Goal: Task Accomplishment & Management: Use online tool/utility

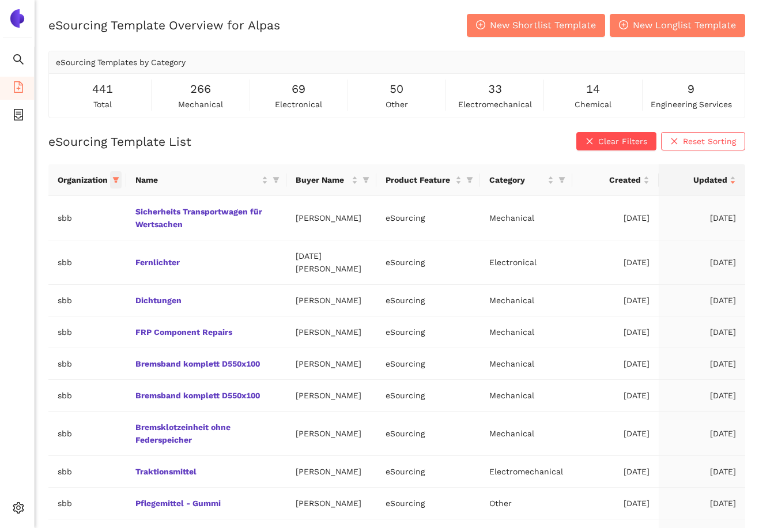
click at [118, 183] on icon "filter" at bounding box center [116, 180] width 6 height 6
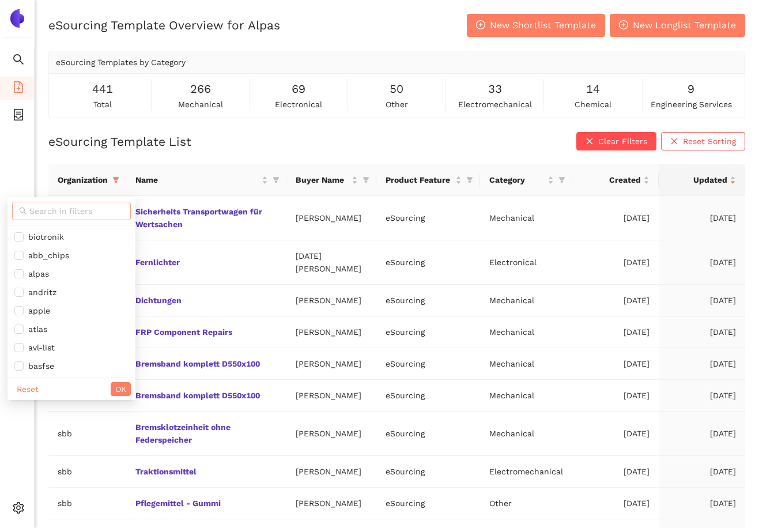
click at [89, 215] on input "text" at bounding box center [76, 210] width 94 height 13
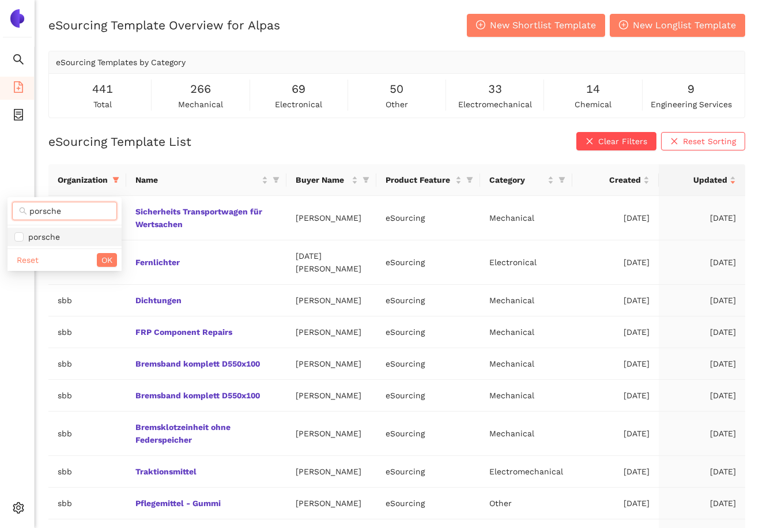
type input "porsche"
click at [84, 237] on span "porsche" at bounding box center [64, 236] width 100 height 13
checkbox input "true"
click at [101, 252] on div "Reset OK" at bounding box center [64, 259] width 114 height 22
click at [109, 259] on span "OK" at bounding box center [106, 259] width 11 height 13
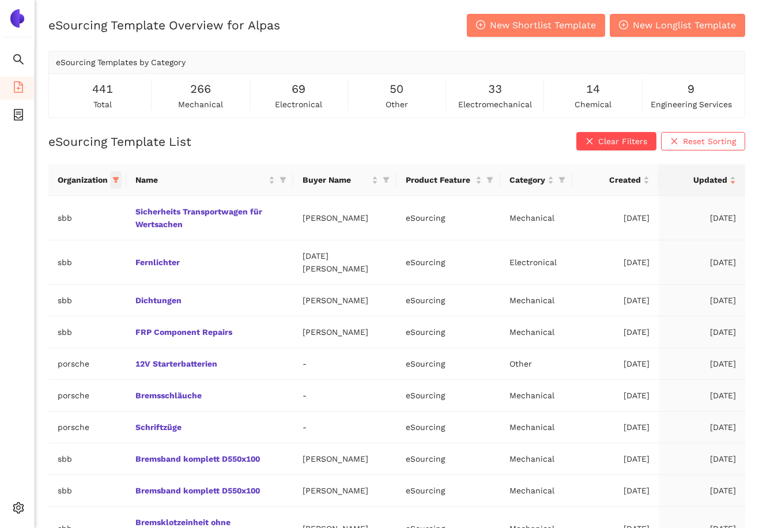
click at [115, 188] on span at bounding box center [116, 179] width 12 height 17
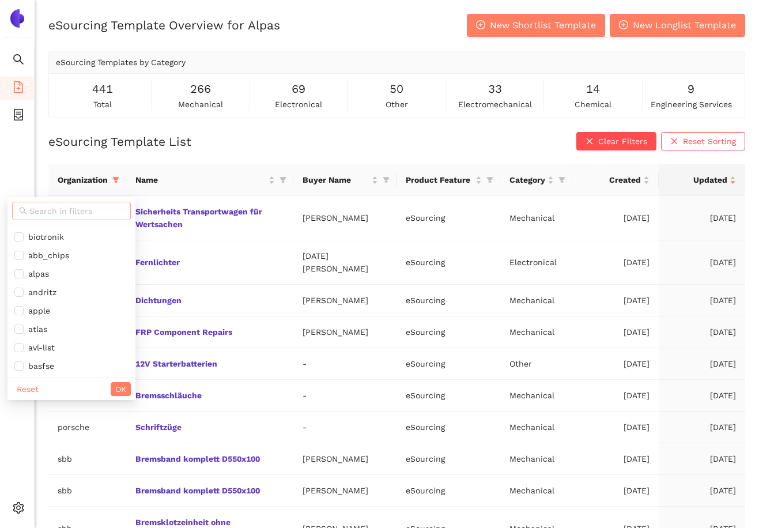
click at [96, 208] on input "text" at bounding box center [76, 210] width 94 height 13
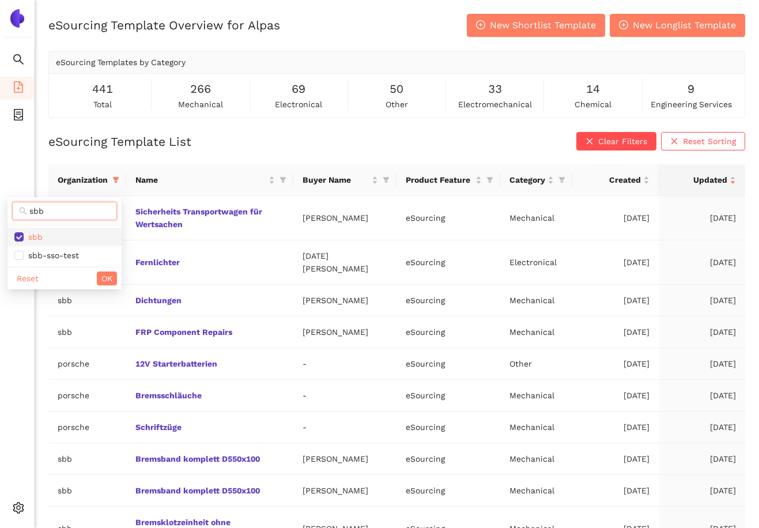
type input "sbb"
click at [63, 241] on span "sbb" at bounding box center [64, 236] width 100 height 13
checkbox input "false"
click at [100, 278] on button "OK" at bounding box center [107, 278] width 20 height 14
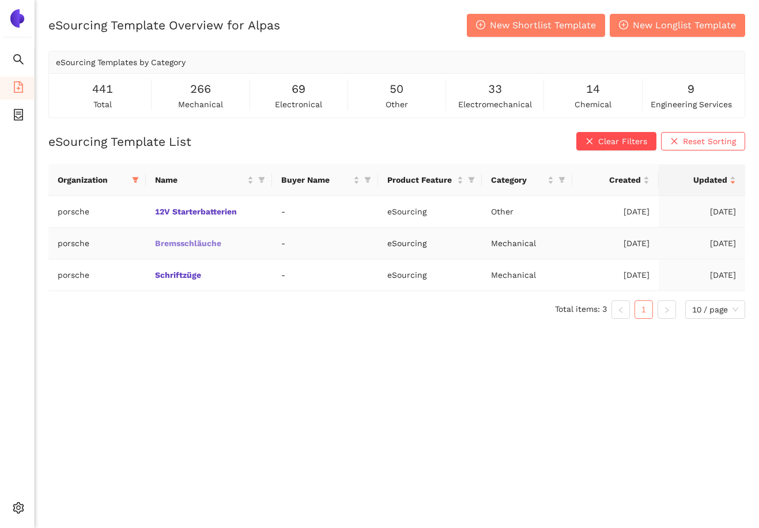
click at [0, 0] on link "Bremsschläuche" at bounding box center [0, 0] width 0 height 0
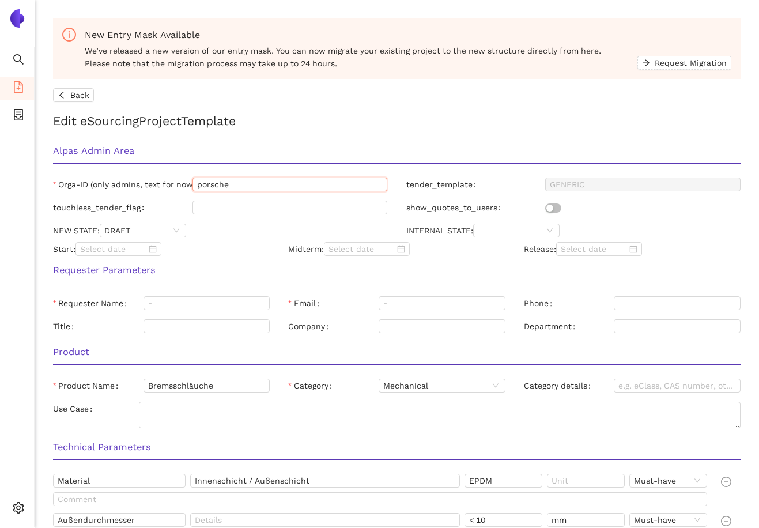
drag, startPoint x: 250, startPoint y: 185, endPoint x: 56, endPoint y: 188, distance: 194.1
click at [55, 187] on div "Orga-ID (only admins, text for now!) porsche" at bounding box center [220, 184] width 335 height 14
type input "customer"
click at [221, 261] on div "Requester Parameters" at bounding box center [397, 274] width 706 height 36
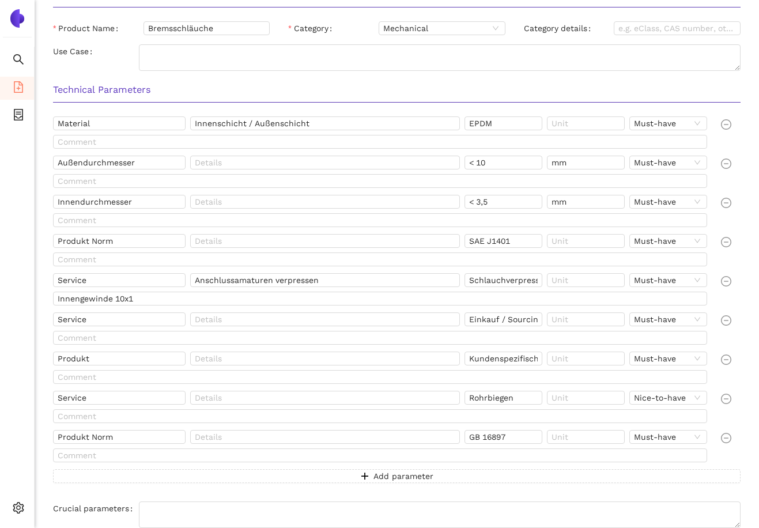
scroll to position [756, 0]
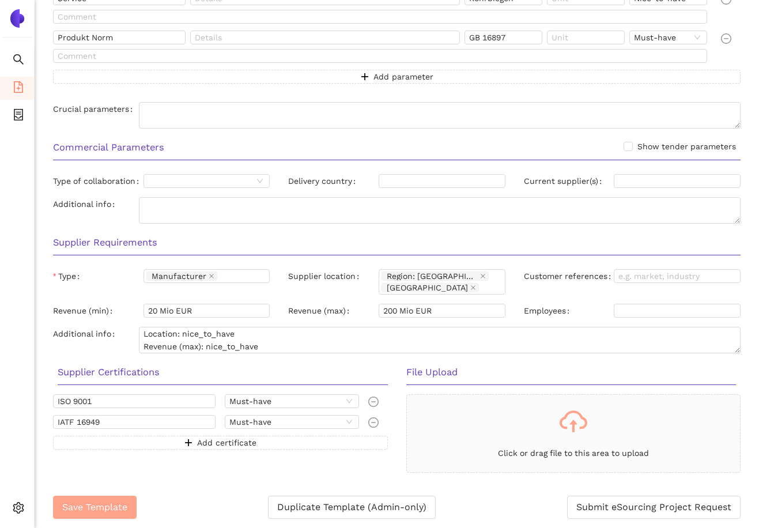
click at [100, 507] on span "Save Template" at bounding box center [94, 506] width 65 height 14
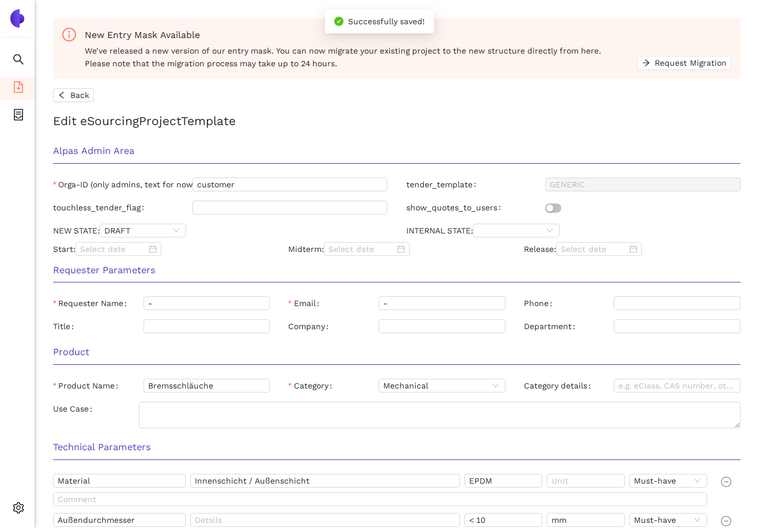
click at [349, 120] on h2 "Edit eSourcing Project Template" at bounding box center [396, 120] width 687 height 19
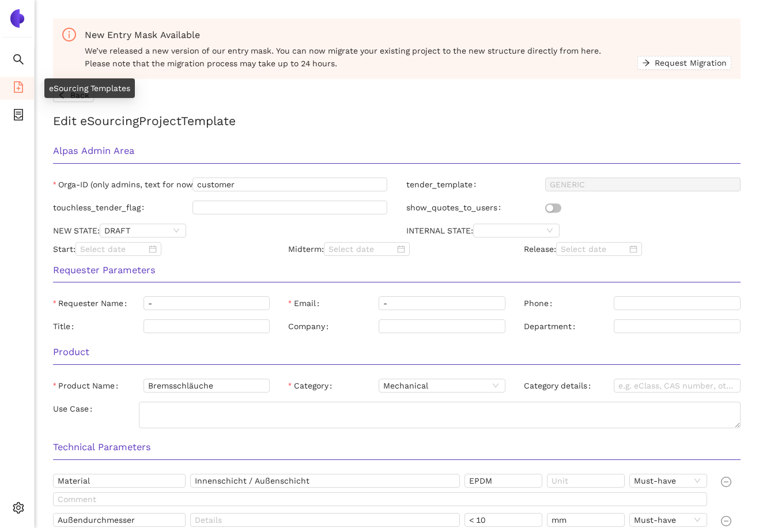
click at [17, 87] on icon "file-add" at bounding box center [18, 87] width 9 height 12
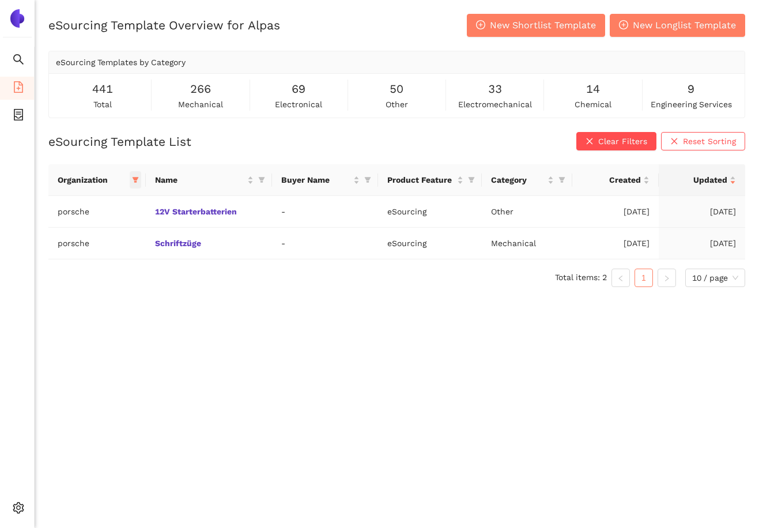
click at [138, 183] on span at bounding box center [136, 179] width 12 height 17
click at [41, 388] on span "Reset" at bounding box center [47, 382] width 22 height 13
checkbox input "false"
click at [283, 367] on div "eSourcing Template Overview for Alpas New Shortlist Template New Longlist Templ…" at bounding box center [397, 278] width 724 height 528
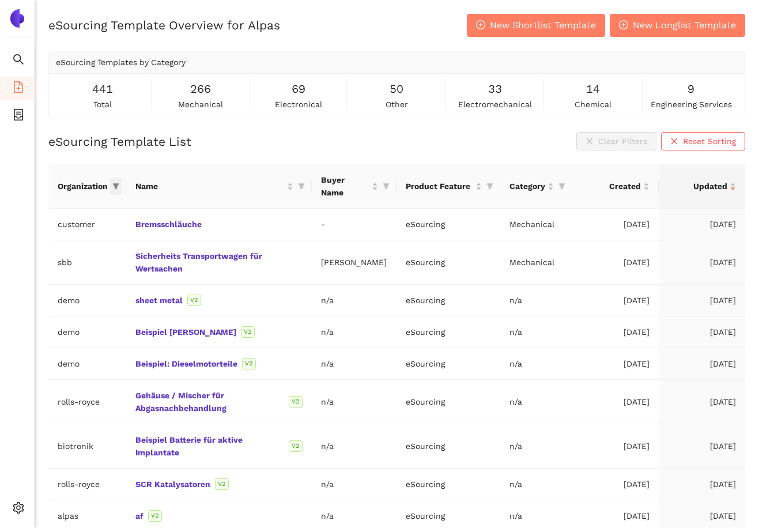
click at [117, 188] on icon "filter" at bounding box center [115, 186] width 7 height 7
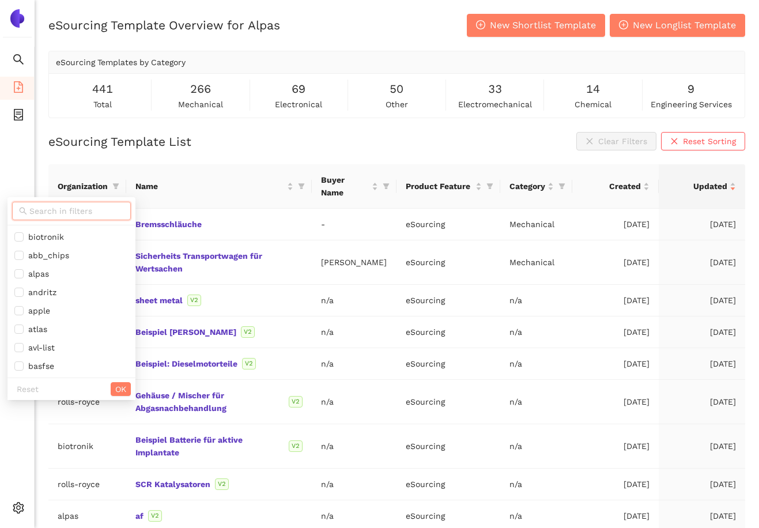
click at [85, 213] on input "text" at bounding box center [76, 210] width 94 height 13
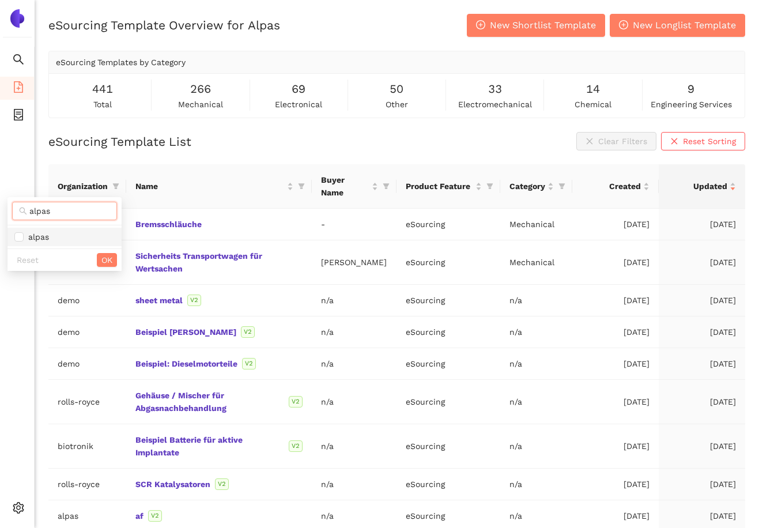
type input "alpas"
click at [71, 237] on span "alpas" at bounding box center [64, 236] width 100 height 13
checkbox input "true"
click at [98, 257] on button "OK" at bounding box center [107, 260] width 20 height 14
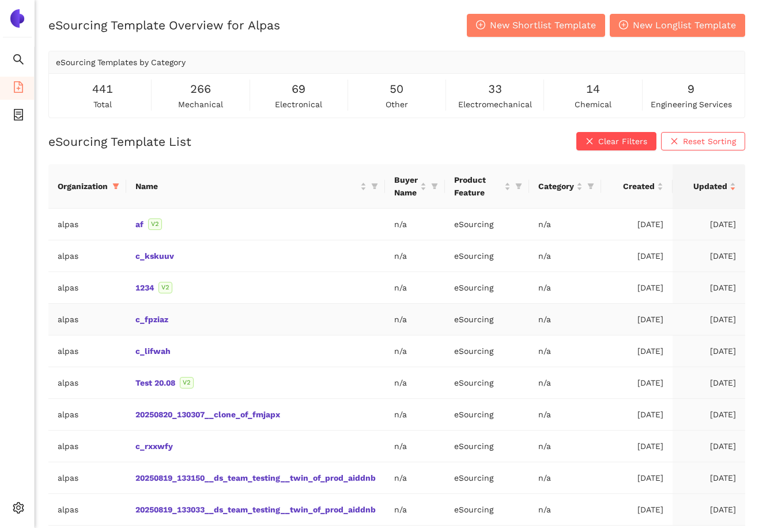
scroll to position [35, 0]
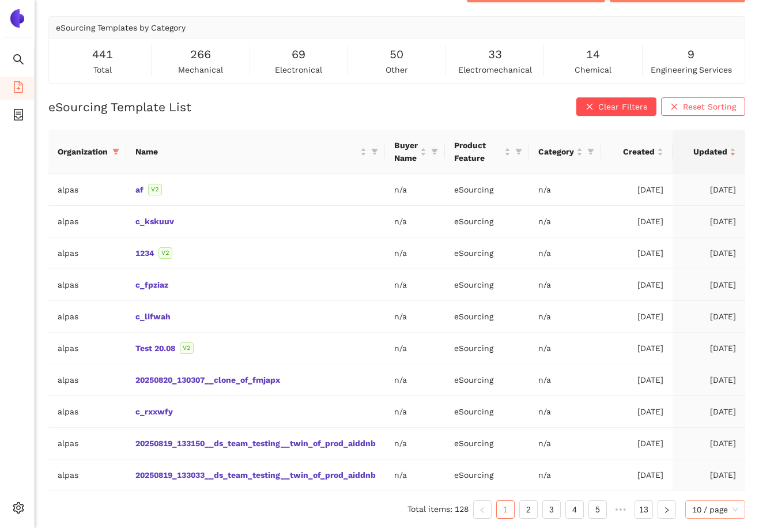
click at [726, 505] on span "10 / page" at bounding box center [715, 508] width 46 height 17
click at [726, 483] on div "100 / page" at bounding box center [715, 486] width 47 height 13
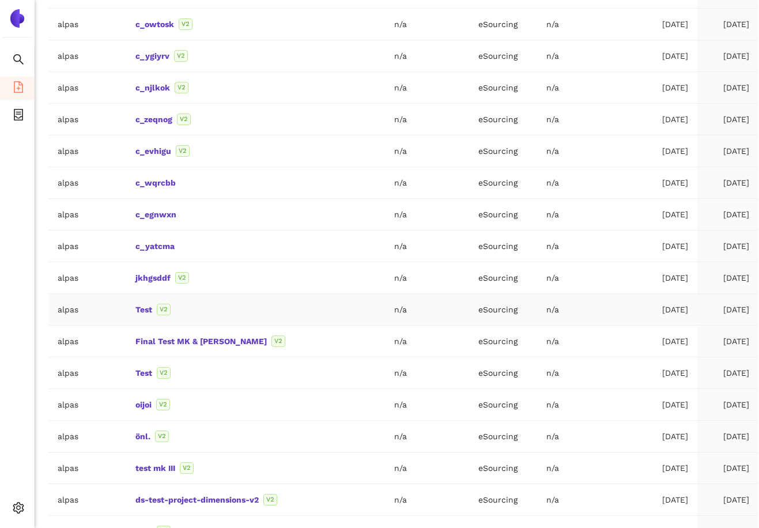
scroll to position [0, 0]
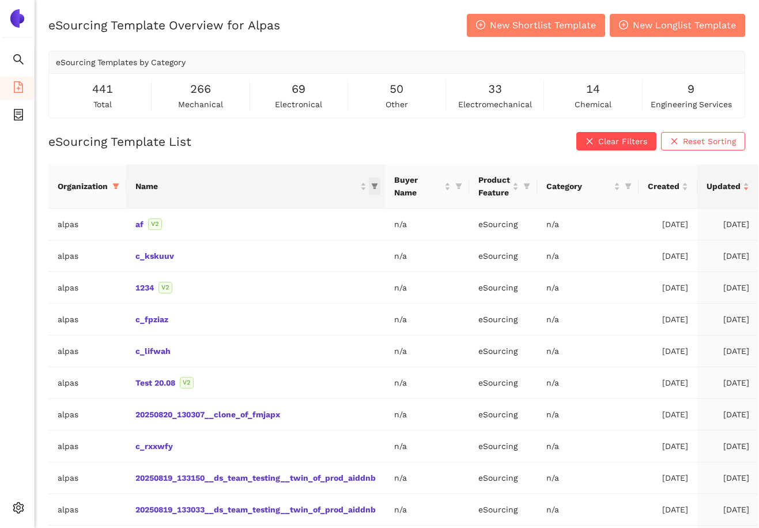
click at [373, 184] on icon "filter" at bounding box center [374, 187] width 6 height 6
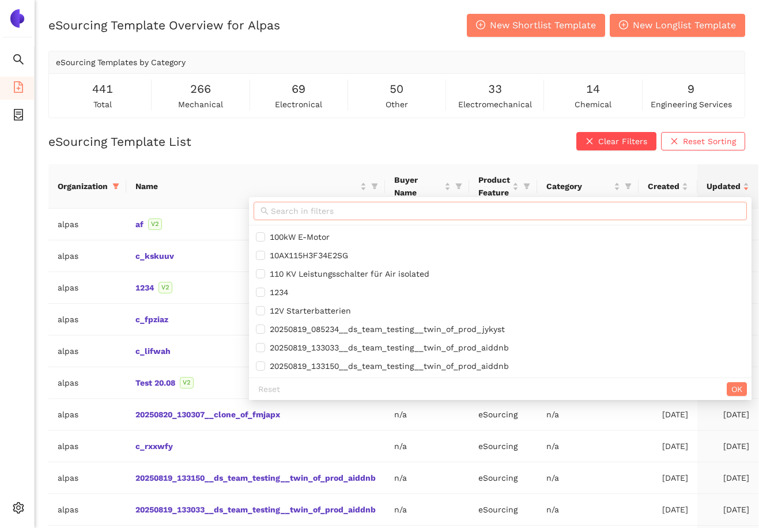
click at [303, 208] on input "text" at bounding box center [505, 210] width 469 height 13
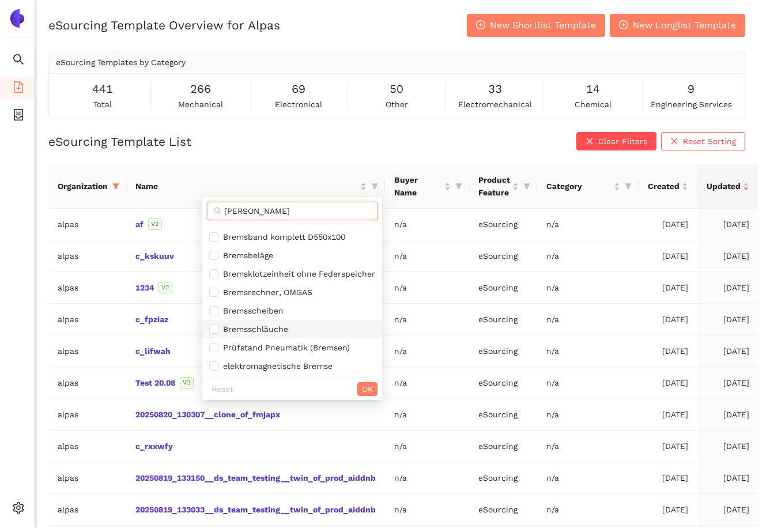
type input "[PERSON_NAME]"
click at [279, 329] on span "Bremsschläuche" at bounding box center [253, 328] width 70 height 9
checkbox input "true"
click at [375, 387] on button "OK" at bounding box center [367, 389] width 20 height 14
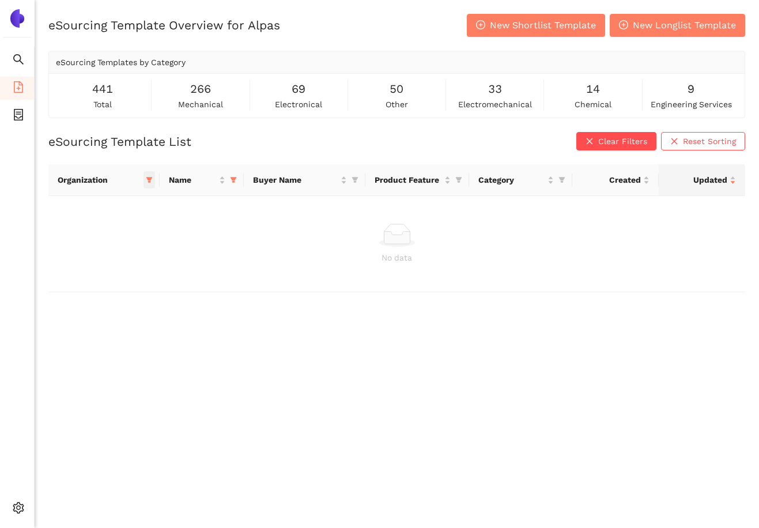
click at [151, 184] on span at bounding box center [149, 179] width 12 height 17
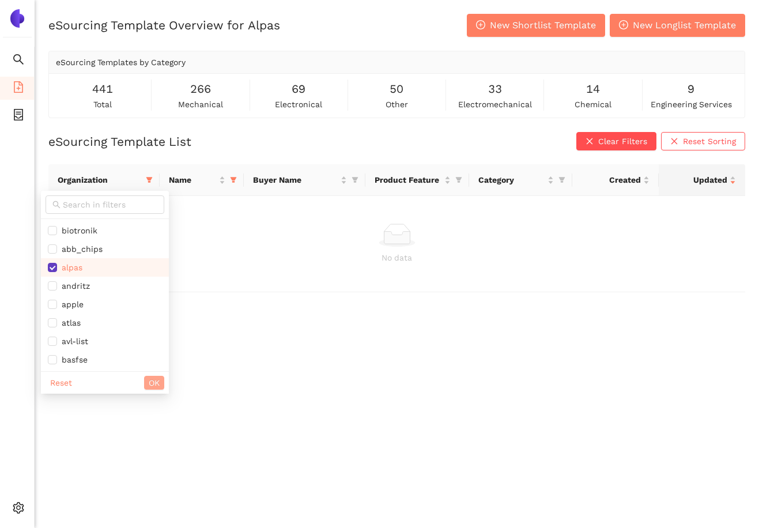
click at [149, 382] on span "OK" at bounding box center [154, 382] width 11 height 13
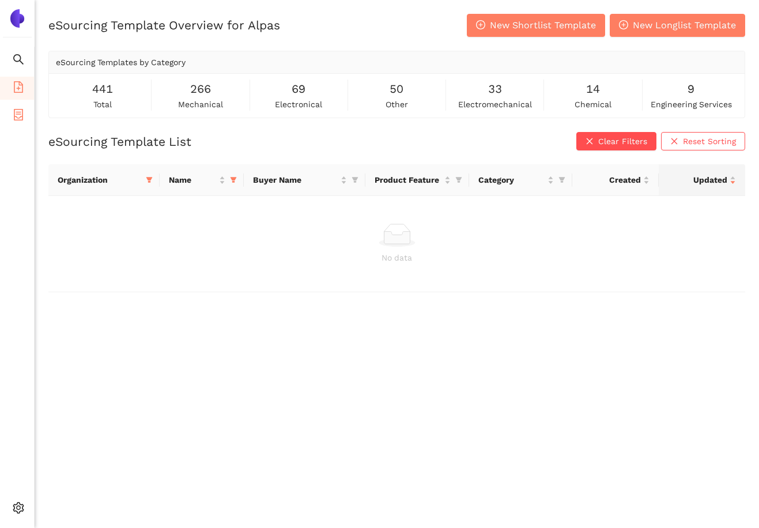
click at [28, 118] on li "eSourcing Projects" at bounding box center [17, 115] width 34 height 23
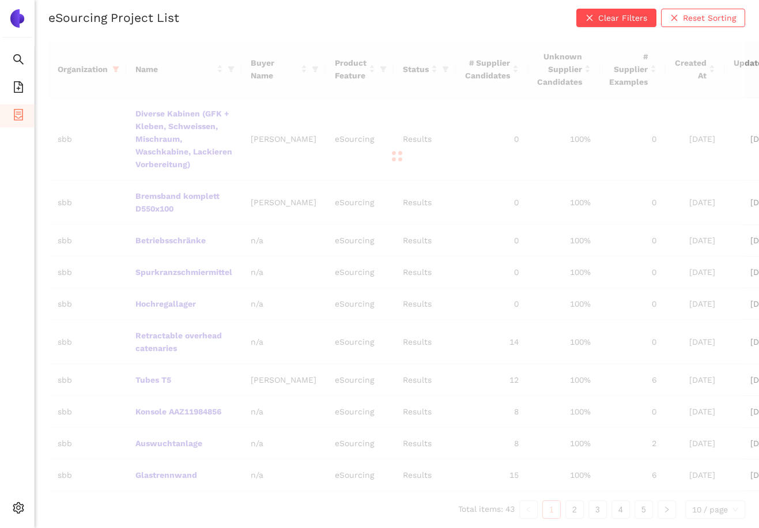
scroll to position [280, 0]
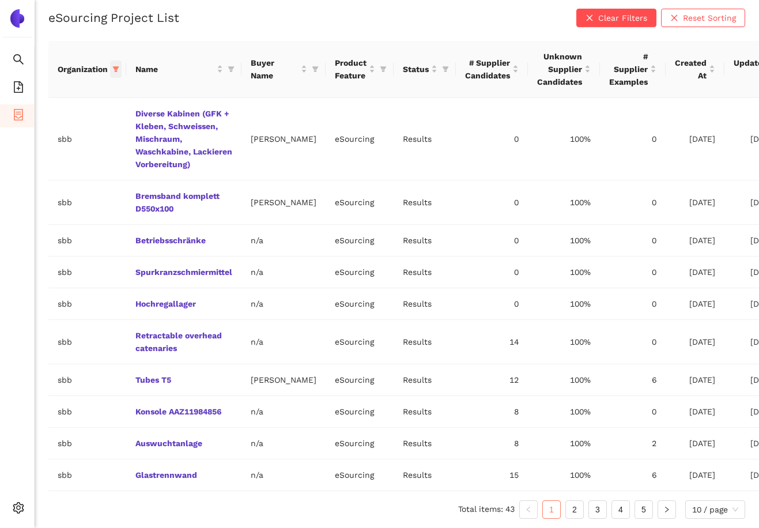
click at [114, 66] on icon "filter" at bounding box center [115, 69] width 7 height 7
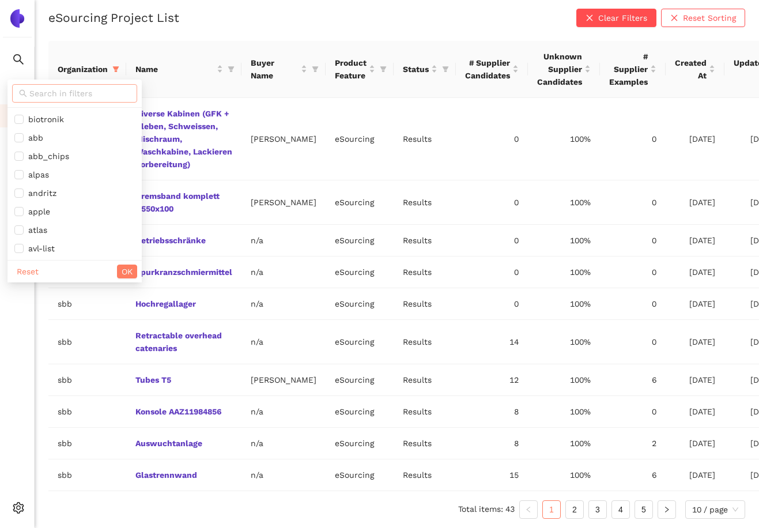
click at [47, 87] on input "text" at bounding box center [79, 93] width 101 height 13
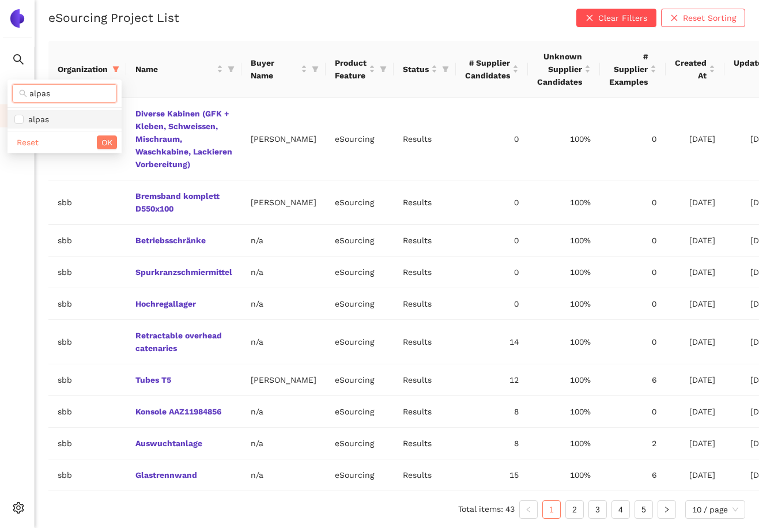
type input "alpas"
click at [48, 115] on span "alpas" at bounding box center [36, 119] width 25 height 9
checkbox input "true"
drag, startPoint x: 63, startPoint y: 85, endPoint x: -5, endPoint y: 79, distance: 68.8
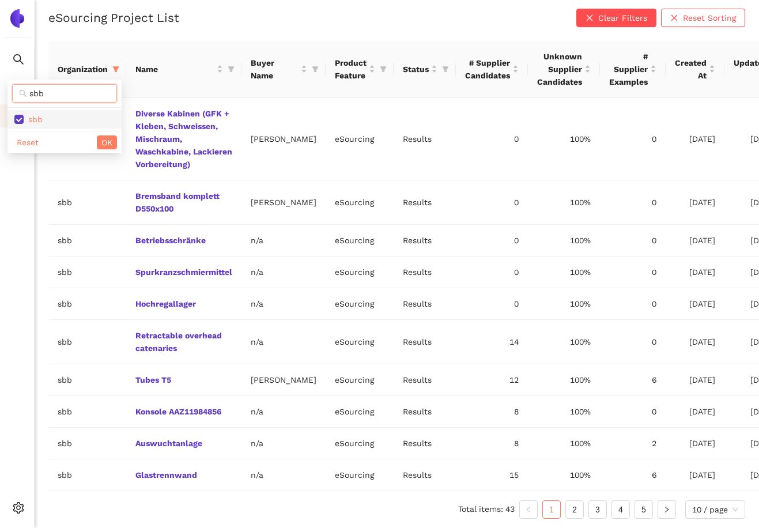
type input "sbb"
click at [18, 115] on input "checkbox" at bounding box center [18, 119] width 9 height 9
checkbox input "false"
click at [97, 135] on button "OK" at bounding box center [107, 142] width 20 height 14
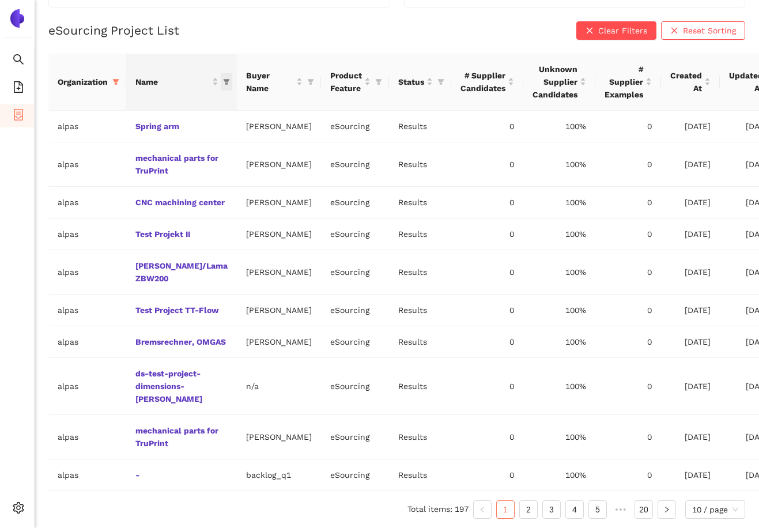
click at [223, 78] on icon "filter" at bounding box center [226, 81] width 7 height 7
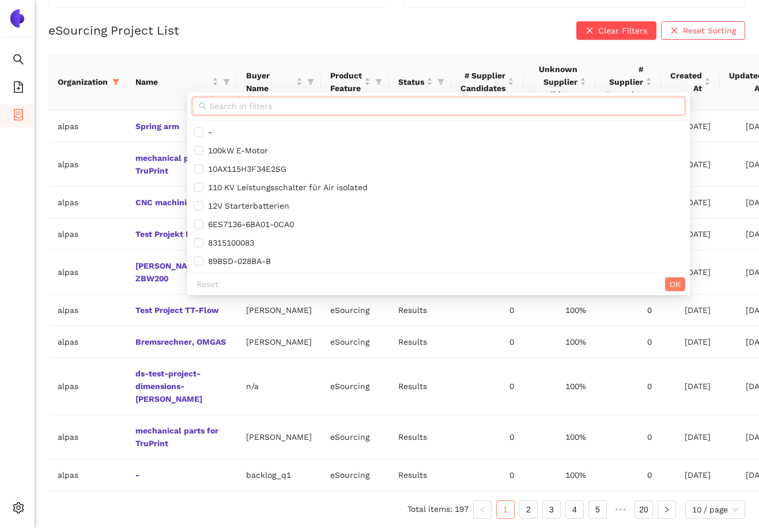
click at [228, 100] on input "text" at bounding box center [443, 106] width 469 height 13
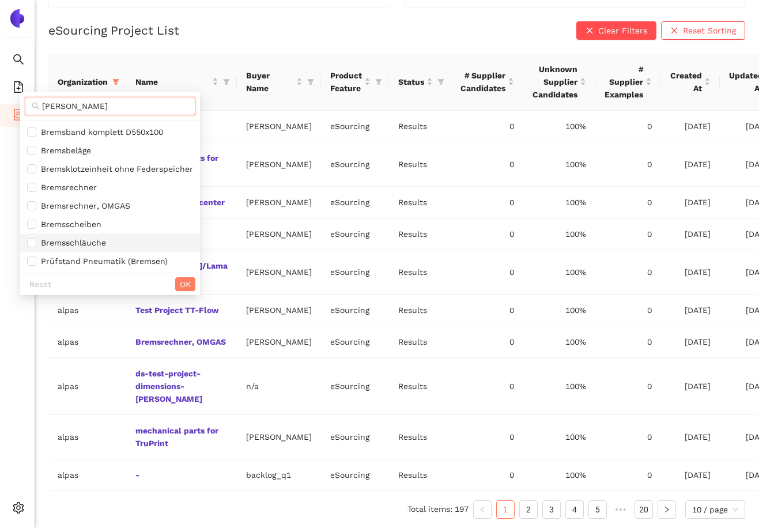
type input "[PERSON_NAME]"
click at [120, 236] on span "Bremsschläuche" at bounding box center [110, 242] width 166 height 13
checkbox input "true"
click at [178, 277] on button "OK" at bounding box center [185, 284] width 20 height 14
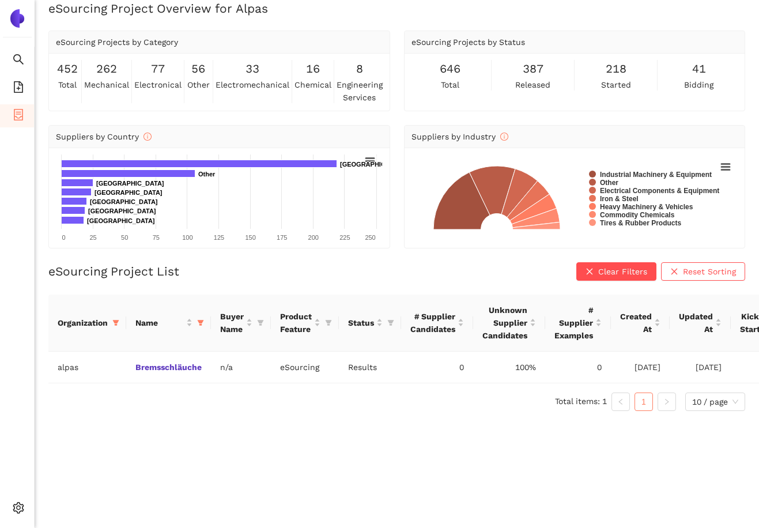
scroll to position [14, 0]
click at [0, 0] on link "Bremsschläuche" at bounding box center [0, 0] width 0 height 0
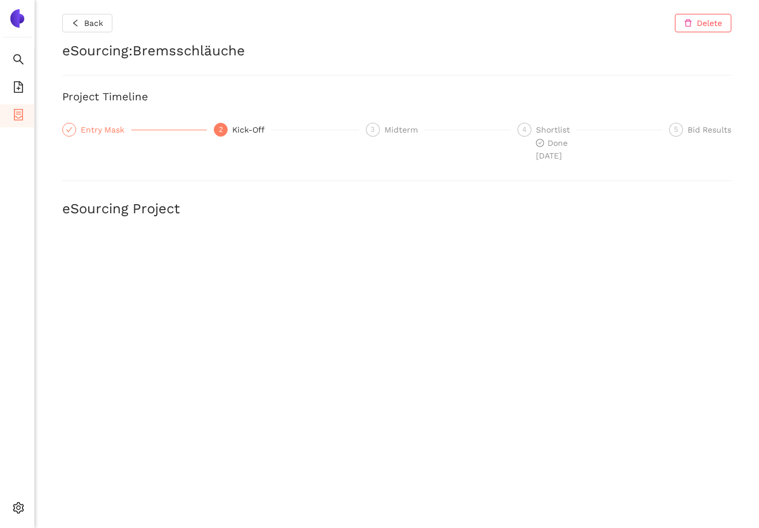
click at [99, 126] on div "Entry Mask" at bounding box center [106, 130] width 51 height 14
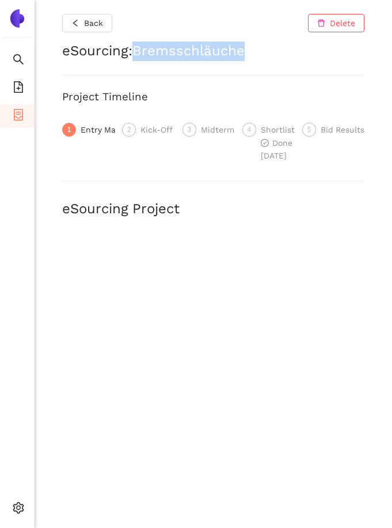
drag, startPoint x: 138, startPoint y: 52, endPoint x: 275, endPoint y: 52, distance: 137.1
click at [276, 52] on h2 "eSourcing : Bremsschläuche" at bounding box center [213, 51] width 302 height 20
copy h2 "Bremsschläuche"
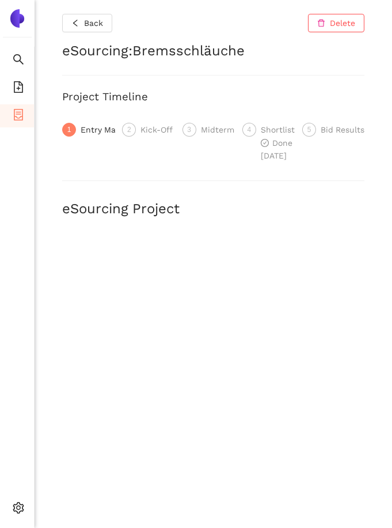
click at [233, 80] on div "Back Delete eSourcing : Bremsschläuche Project Timeline 1 Entry Mask 2 Kick-Off…" at bounding box center [214, 264] width 358 height 528
